Goal: Navigation & Orientation: Find specific page/section

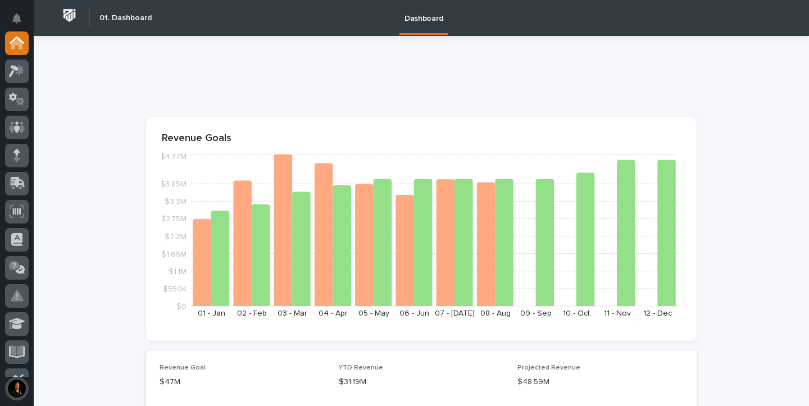
click at [18, 391] on button "button" at bounding box center [17, 389] width 24 height 24
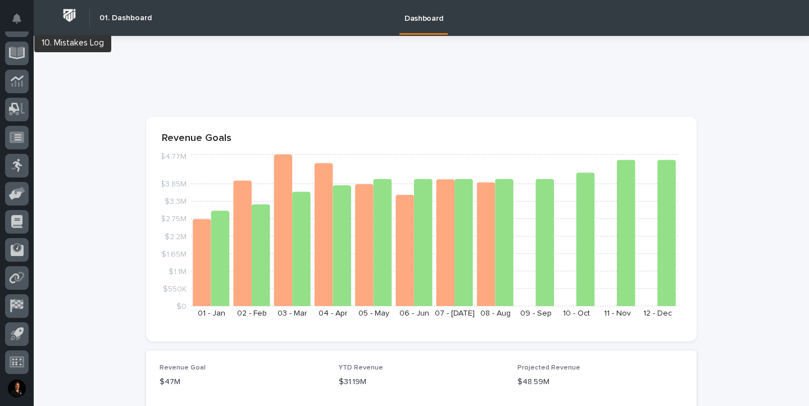
scroll to position [300, 0]
click at [32, 4] on div "My Settings Log Out" at bounding box center [17, 203] width 34 height 406
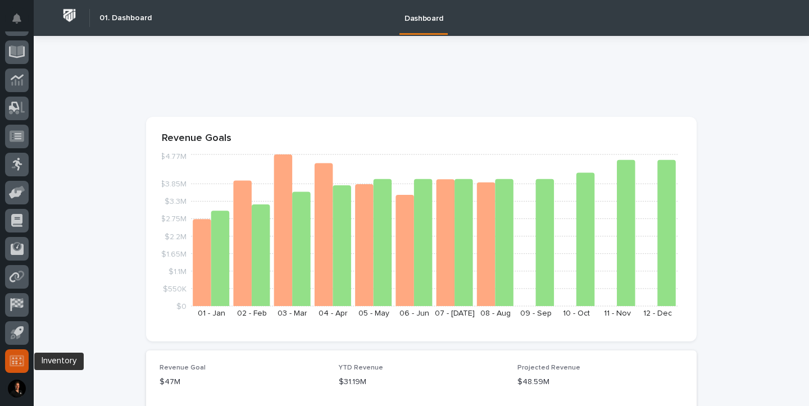
click at [22, 360] on icon at bounding box center [17, 360] width 15 height 11
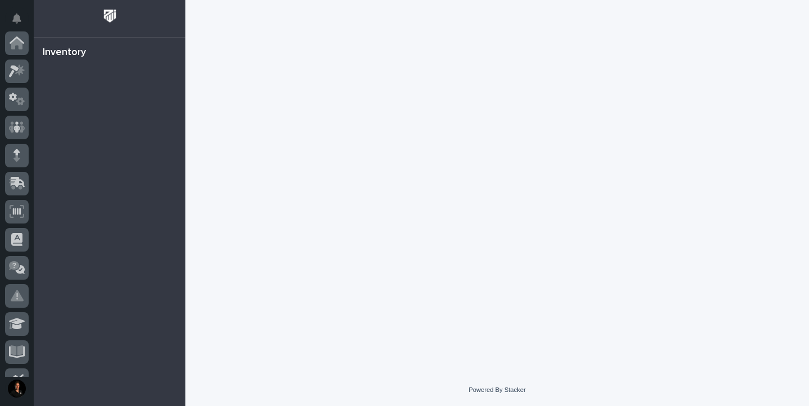
scroll to position [300, 0]
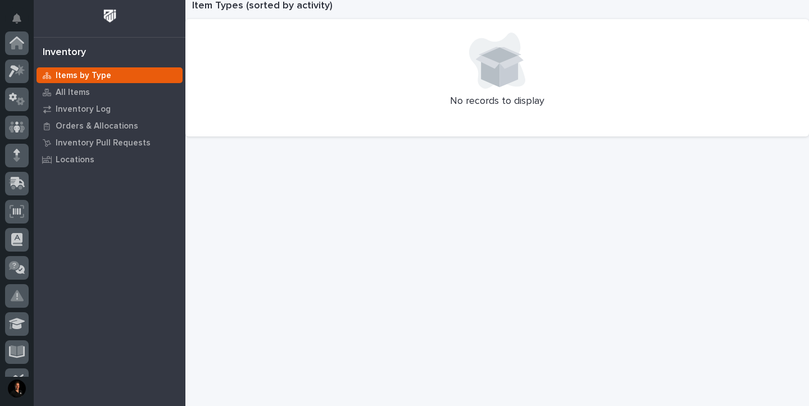
scroll to position [300, 0]
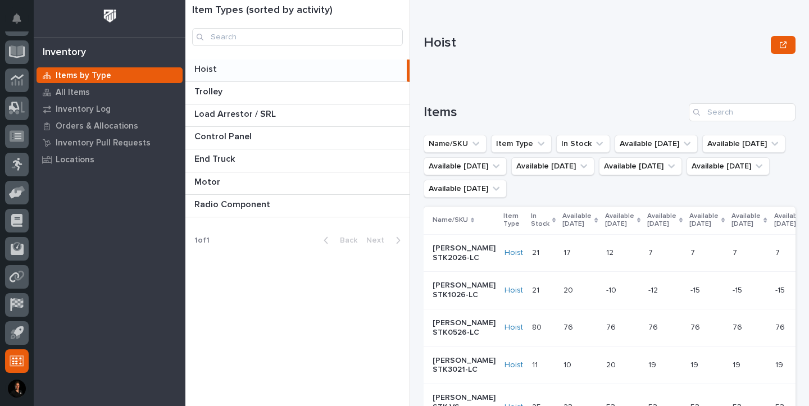
click at [49, 34] on div at bounding box center [110, 18] width 152 height 37
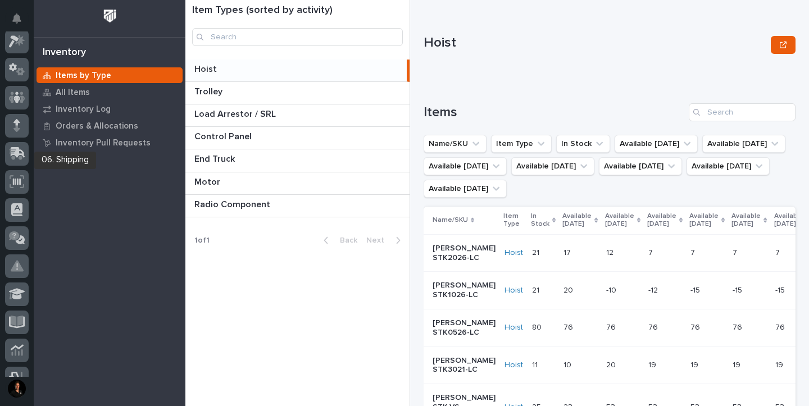
scroll to position [24, 0]
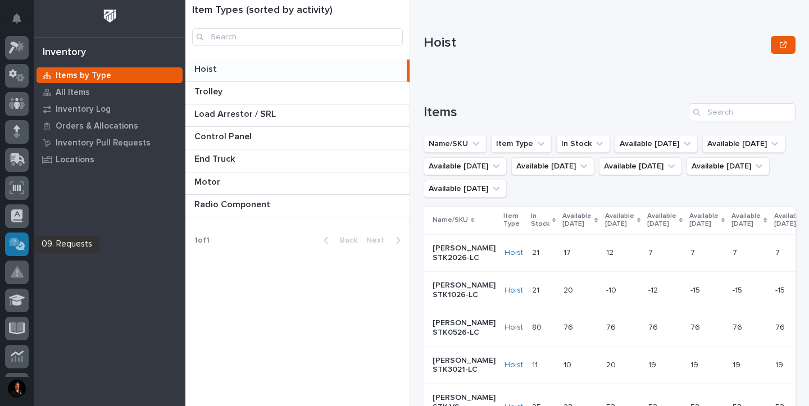
click at [16, 242] on icon at bounding box center [14, 242] width 11 height 9
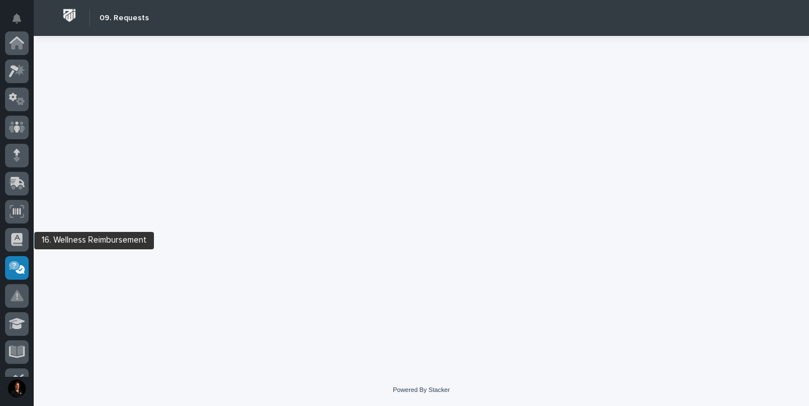
scroll to position [225, 0]
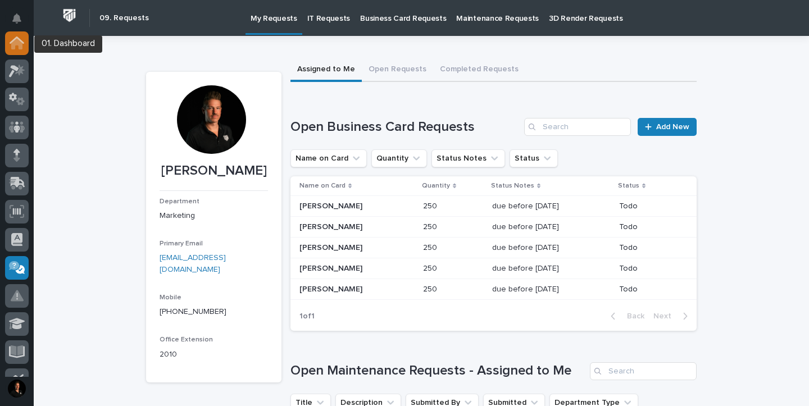
click at [17, 38] on icon at bounding box center [16, 43] width 11 height 11
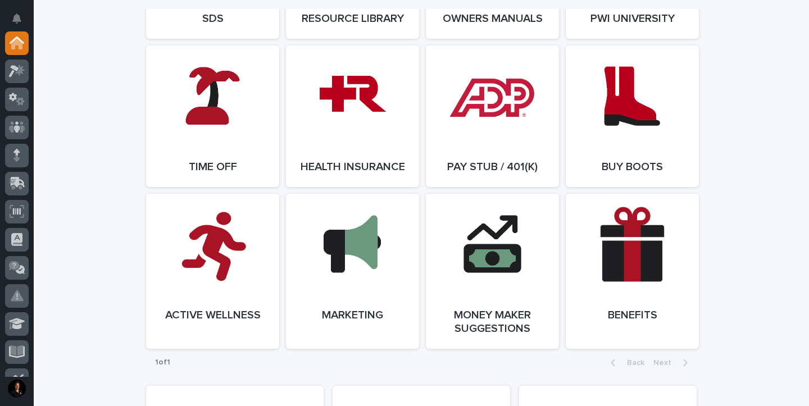
scroll to position [2060, 0]
click at [217, 120] on link "Open Link" at bounding box center [212, 116] width 133 height 142
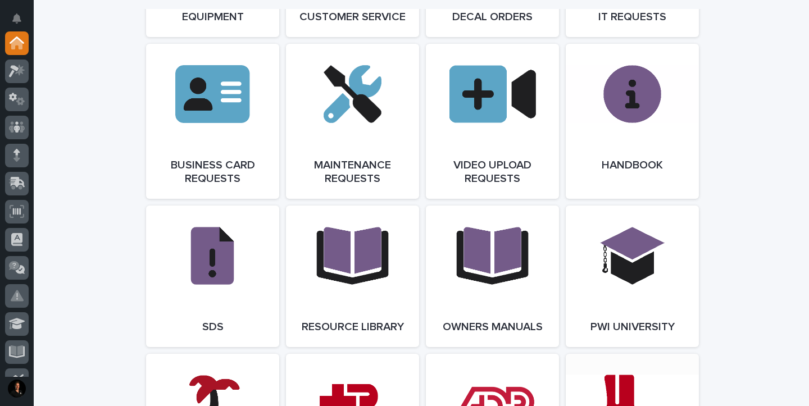
scroll to position [1741, 0]
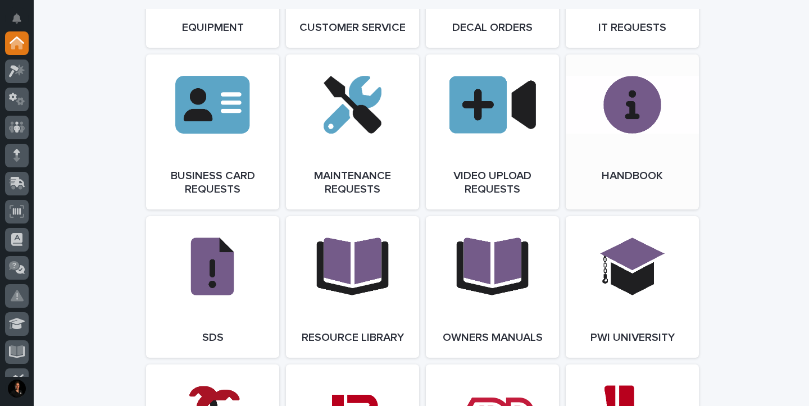
click at [638, 116] on link "Open Link" at bounding box center [632, 132] width 133 height 155
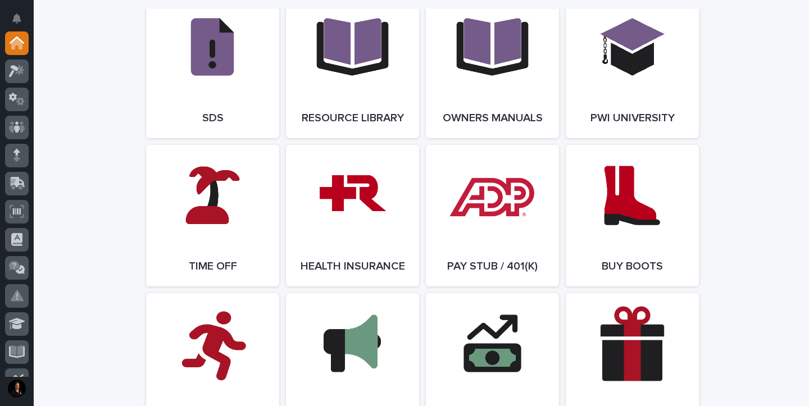
scroll to position [2245, 0]
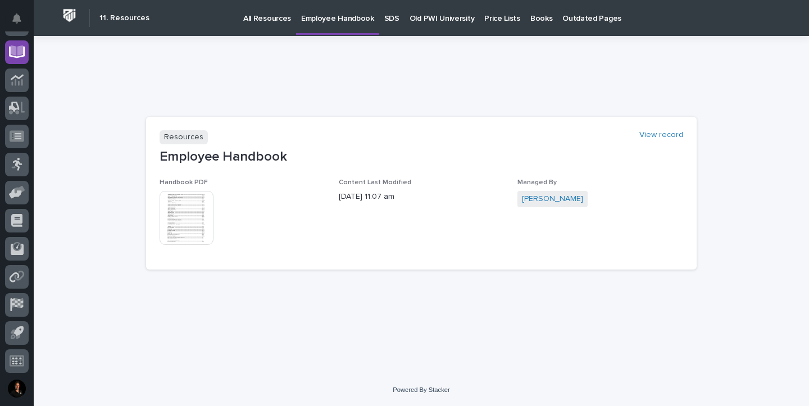
click at [177, 221] on img at bounding box center [187, 218] width 54 height 54
